Goal: Transaction & Acquisition: Purchase product/service

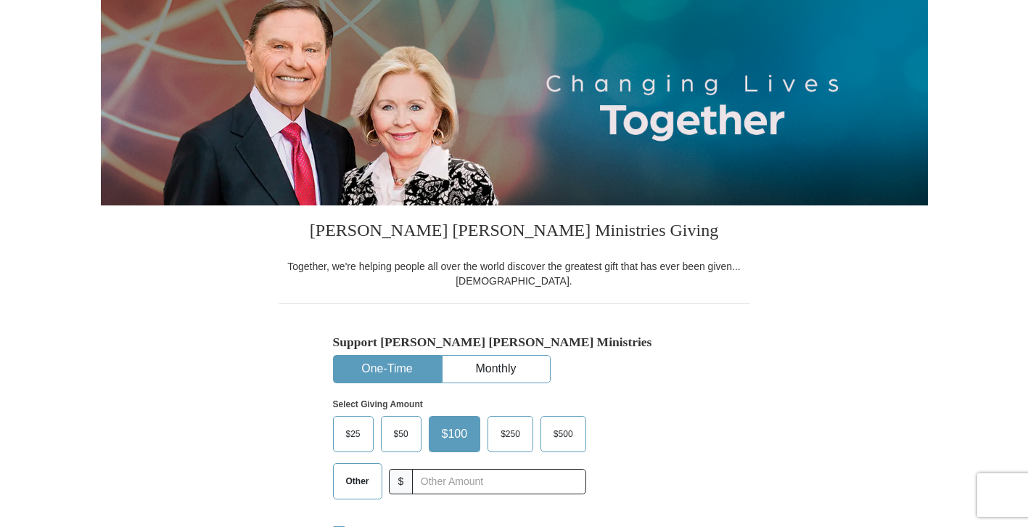
scroll to position [313, 0]
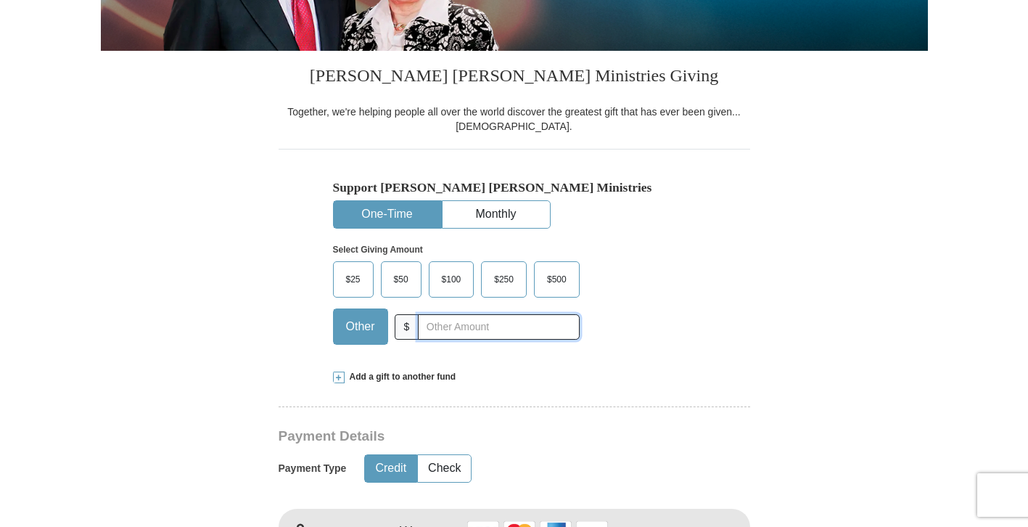
click at [478, 328] on input "text" at bounding box center [498, 326] width 161 height 25
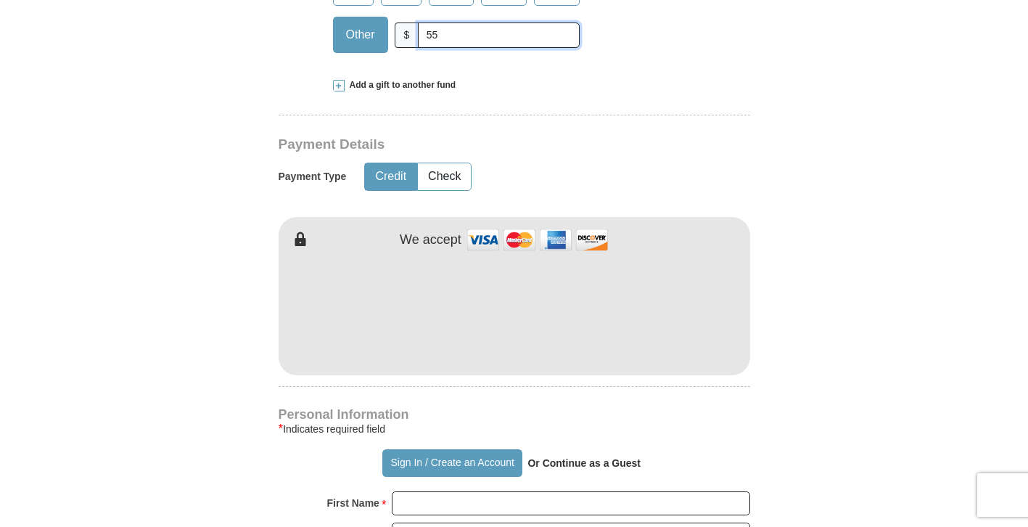
scroll to position [623, 0]
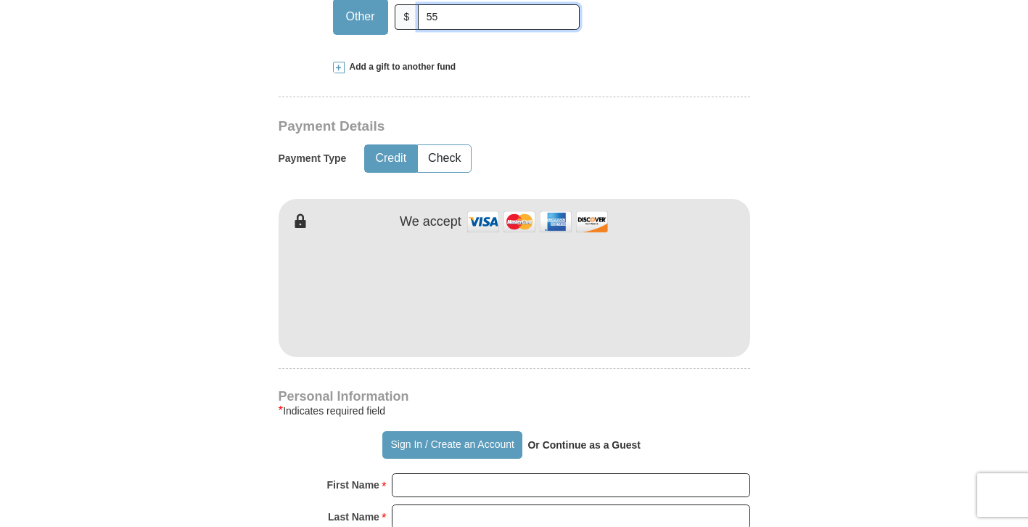
type input "55"
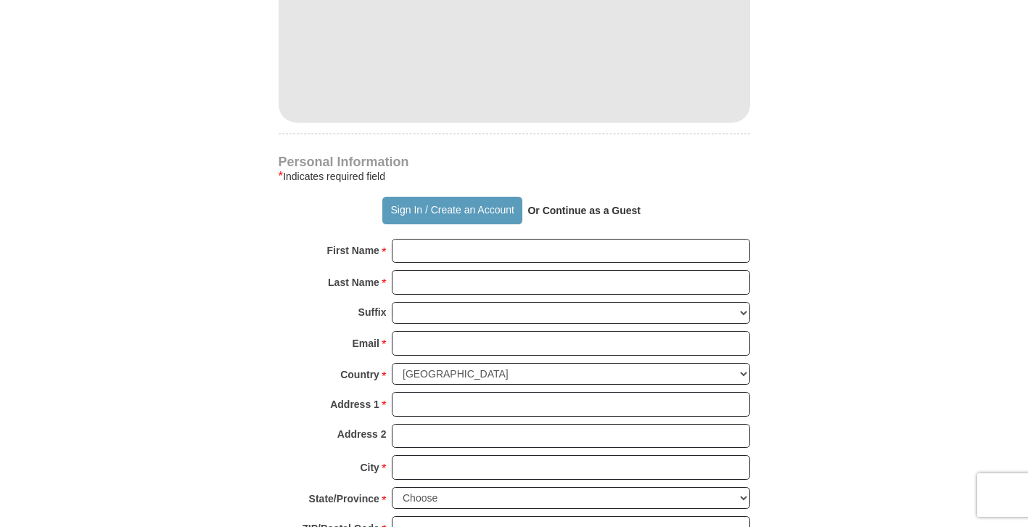
scroll to position [860, 0]
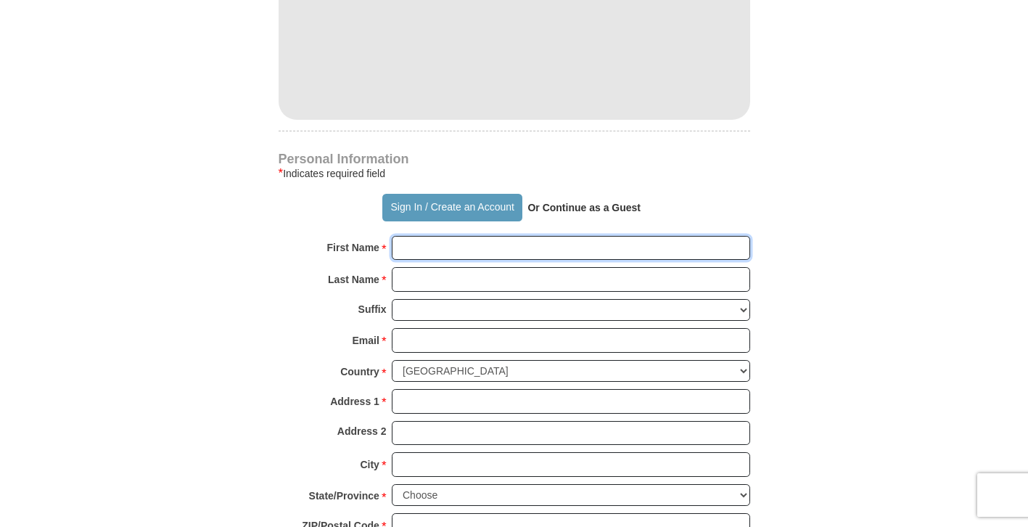
click at [430, 248] on input "First Name *" at bounding box center [571, 248] width 359 height 25
type input "[PERSON_NAME]"
click at [512, 290] on input "Last Name *" at bounding box center [571, 279] width 359 height 25
type input "Aworh"
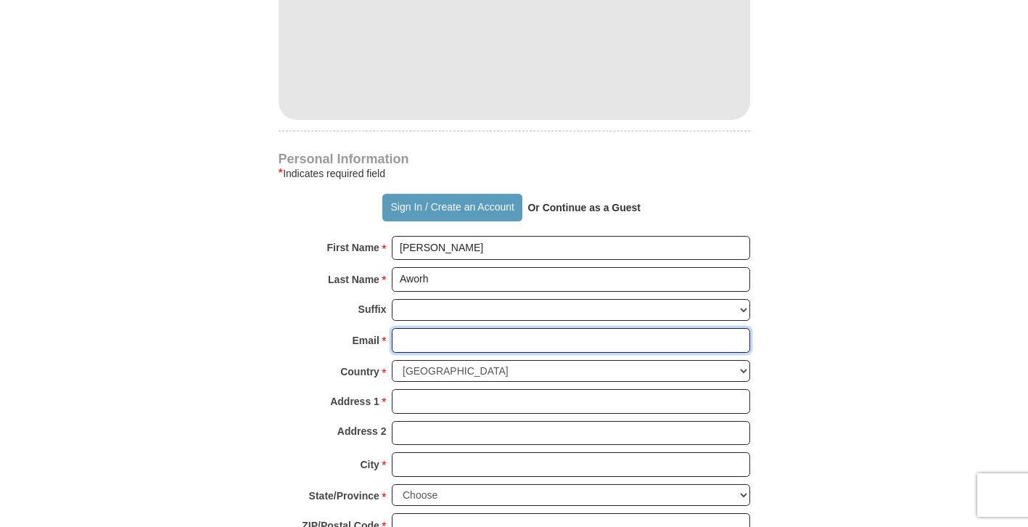
click at [475, 348] on input "Email *" at bounding box center [571, 340] width 359 height 25
type input "[EMAIL_ADDRESS][DOMAIN_NAME]"
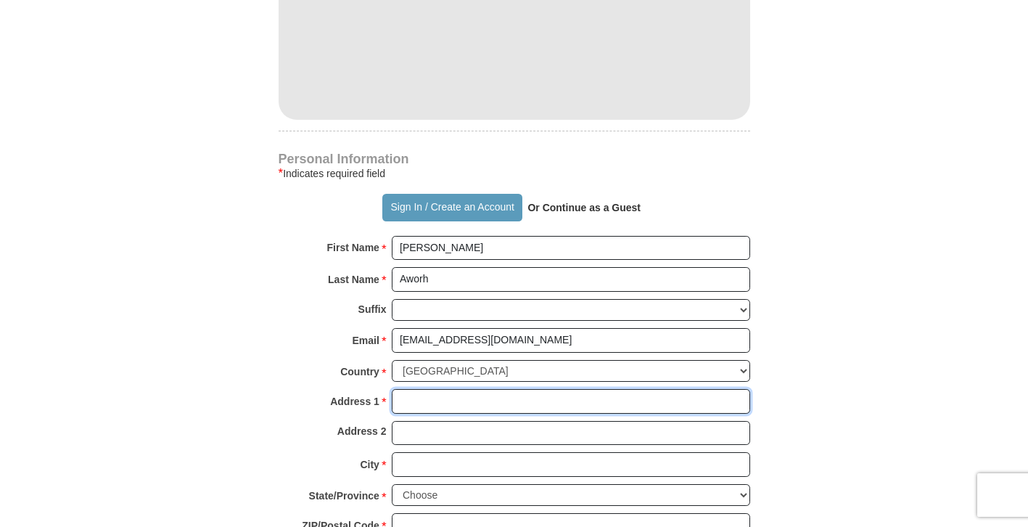
click at [454, 404] on input "Address 1 *" at bounding box center [571, 401] width 359 height 25
type input "[STREET_ADDRESS]"
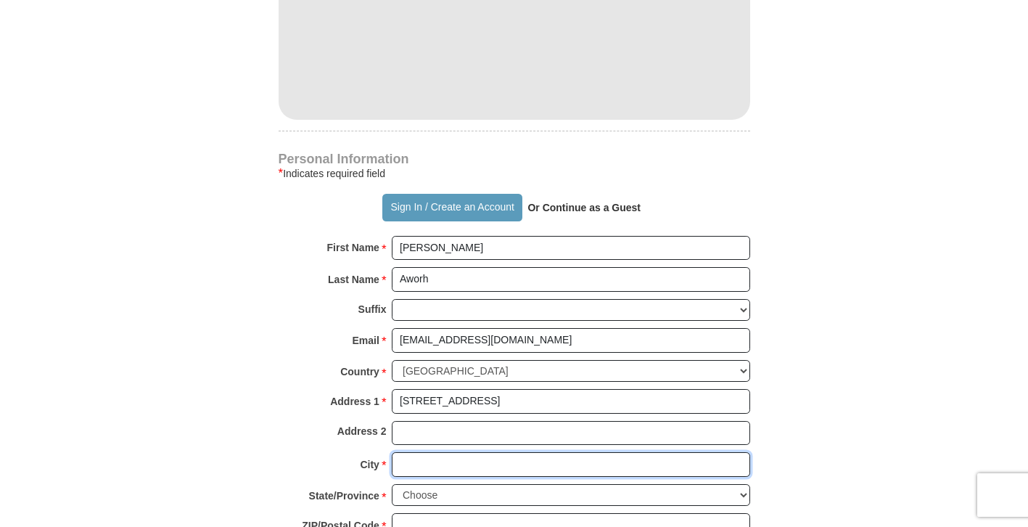
click at [454, 466] on input "City *" at bounding box center [571, 464] width 359 height 25
type input "Newport News"
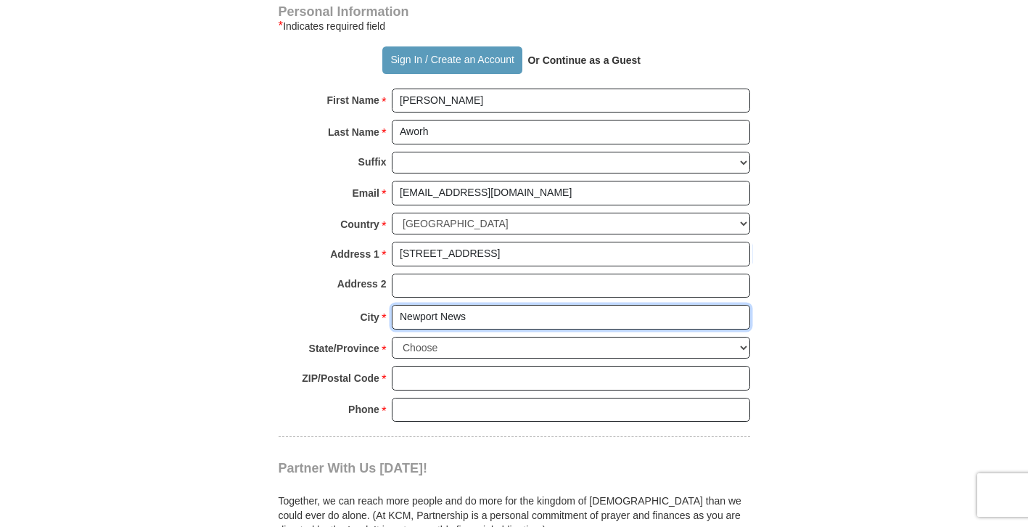
scroll to position [1017, 0]
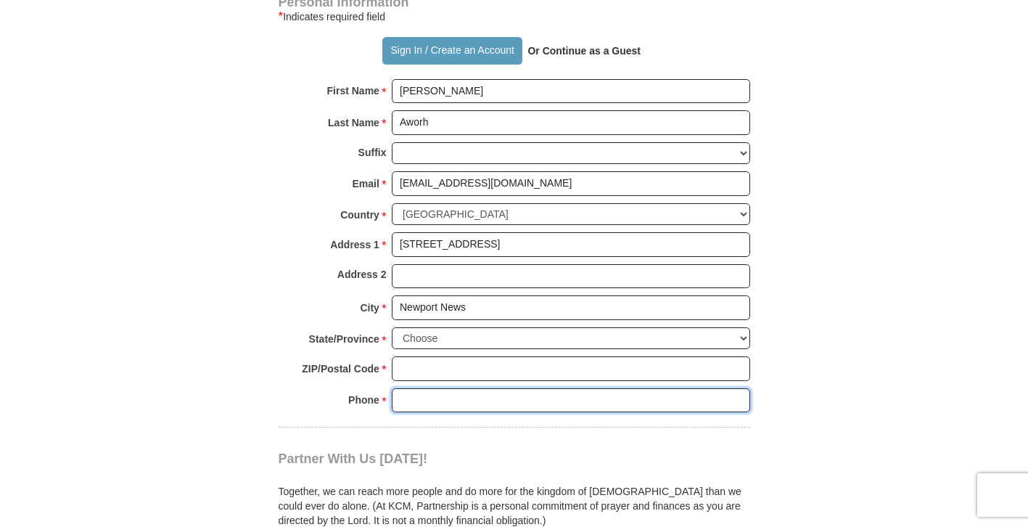
click at [466, 388] on input "Phone * *" at bounding box center [571, 400] width 359 height 25
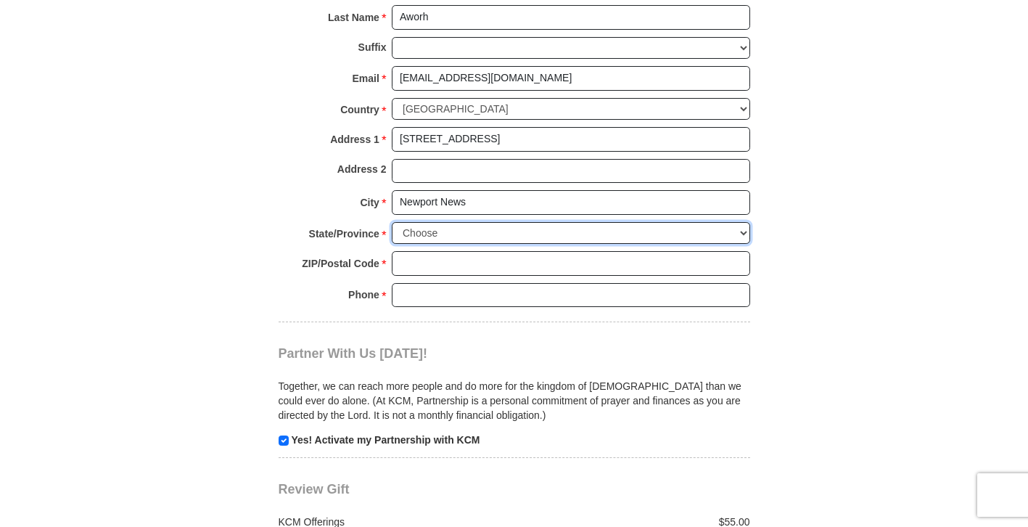
click at [743, 233] on select "Choose [US_STATE] [US_STATE] [US_STATE] [US_STATE] [US_STATE] Armed Forces Amer…" at bounding box center [571, 233] width 359 height 22
select select "VA"
click at [392, 222] on select "Choose [US_STATE] [US_STATE] [US_STATE] [US_STATE] [US_STATE] Armed Forces Amer…" at bounding box center [571, 233] width 359 height 22
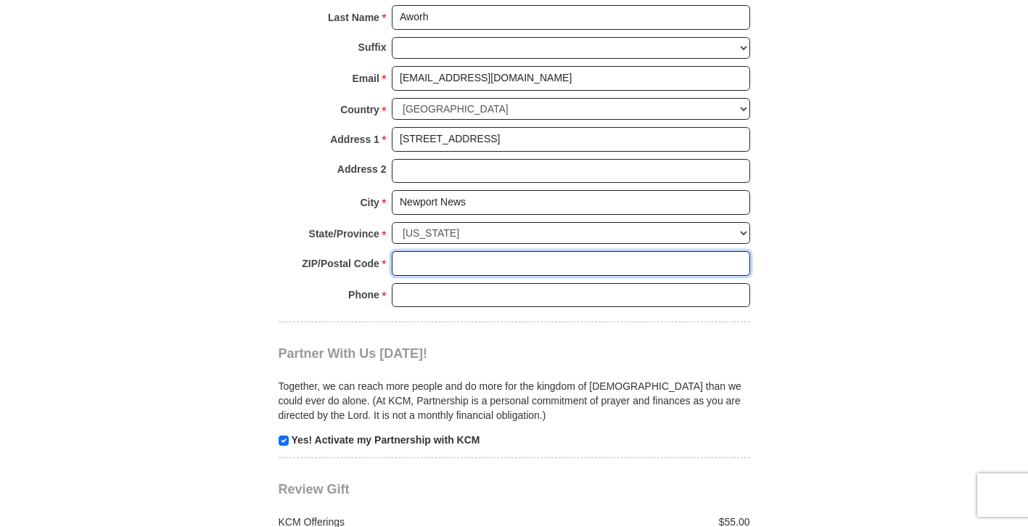
click at [423, 269] on input "ZIP/Postal Code *" at bounding box center [571, 263] width 359 height 25
type input "23608"
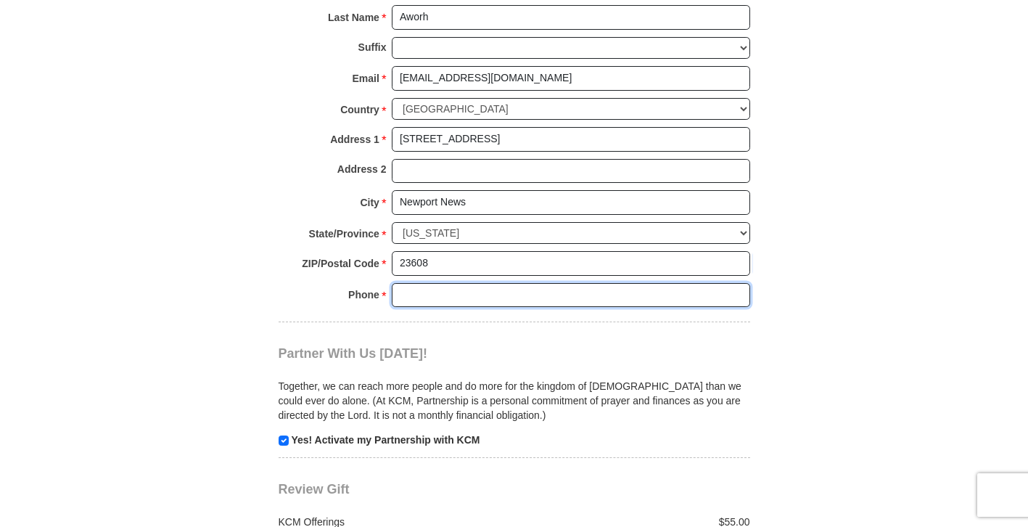
click at [504, 300] on input "Phone * *" at bounding box center [571, 295] width 359 height 25
type input "7579150708"
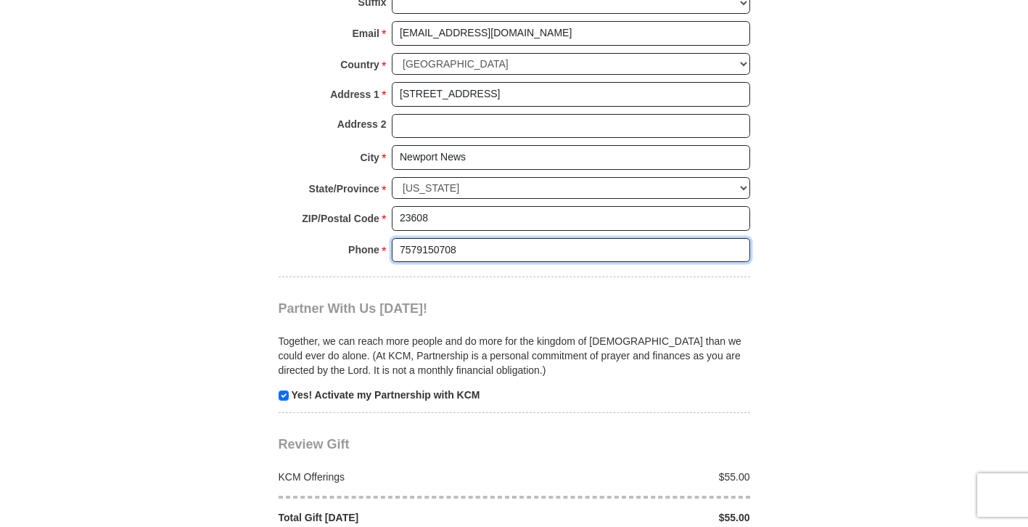
scroll to position [1370, 0]
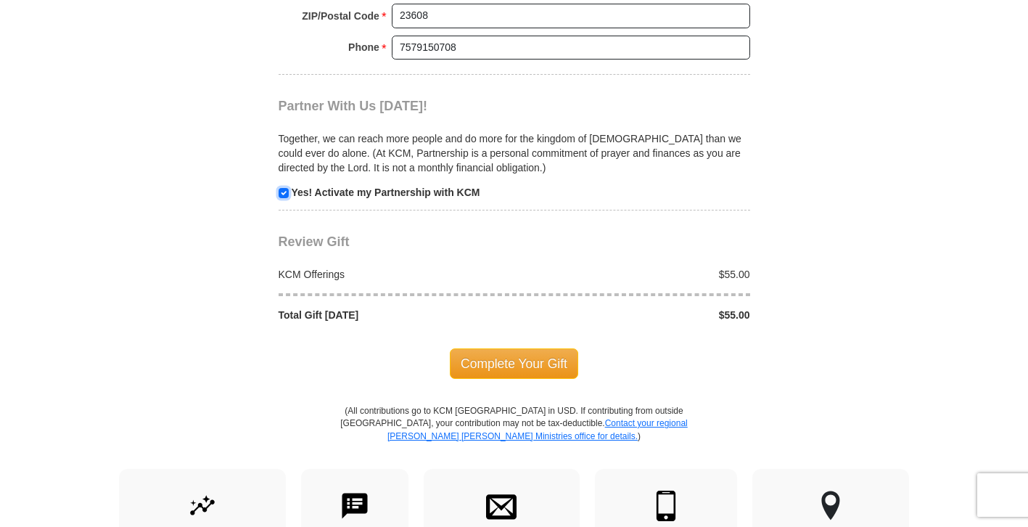
click at [281, 197] on input "checkbox" at bounding box center [284, 193] width 10 height 10
checkbox input "false"
click at [477, 361] on span "Complete Your Gift" at bounding box center [514, 363] width 128 height 30
